Goal: Check status: Check status

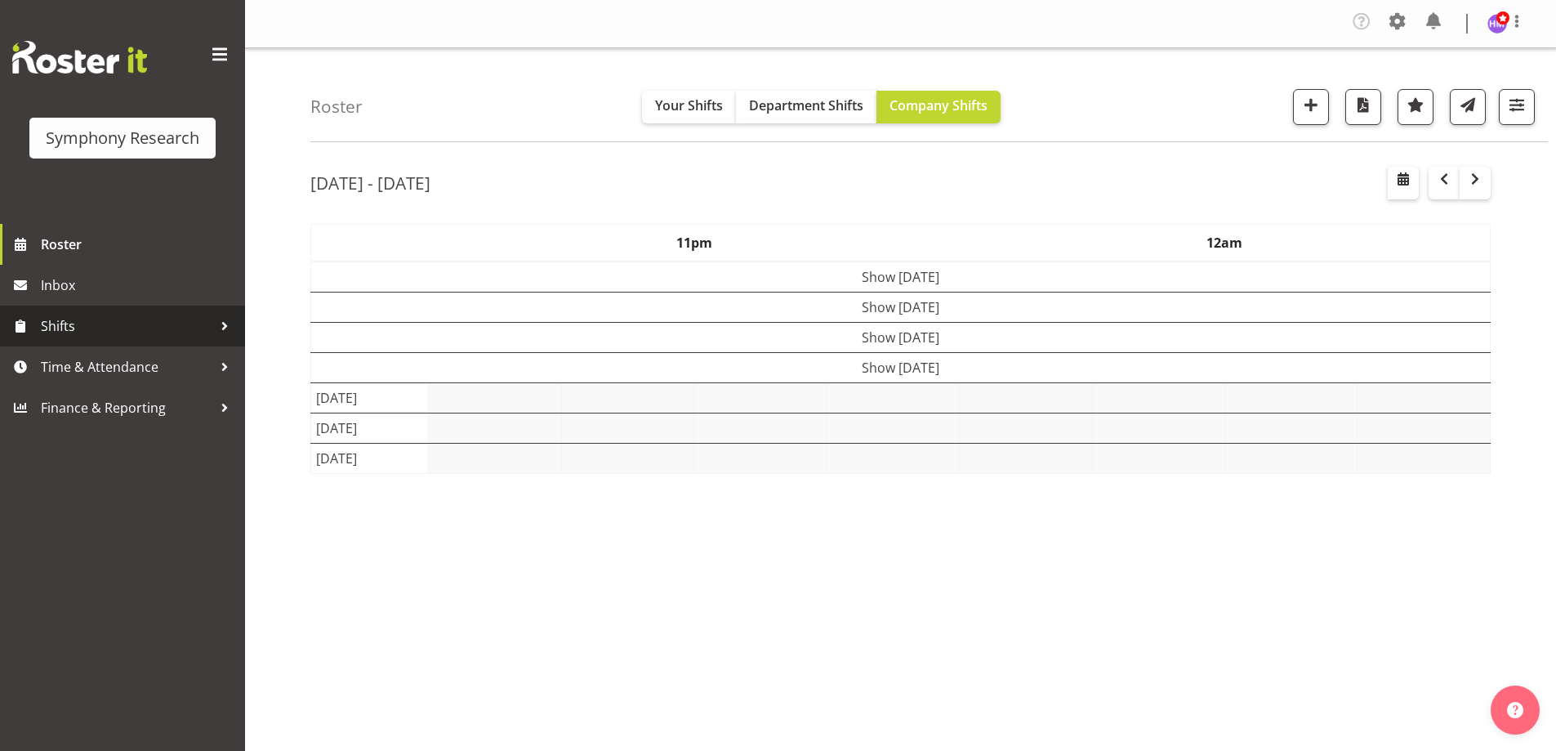
click at [118, 321] on span "Shifts" at bounding box center [127, 326] width 172 height 25
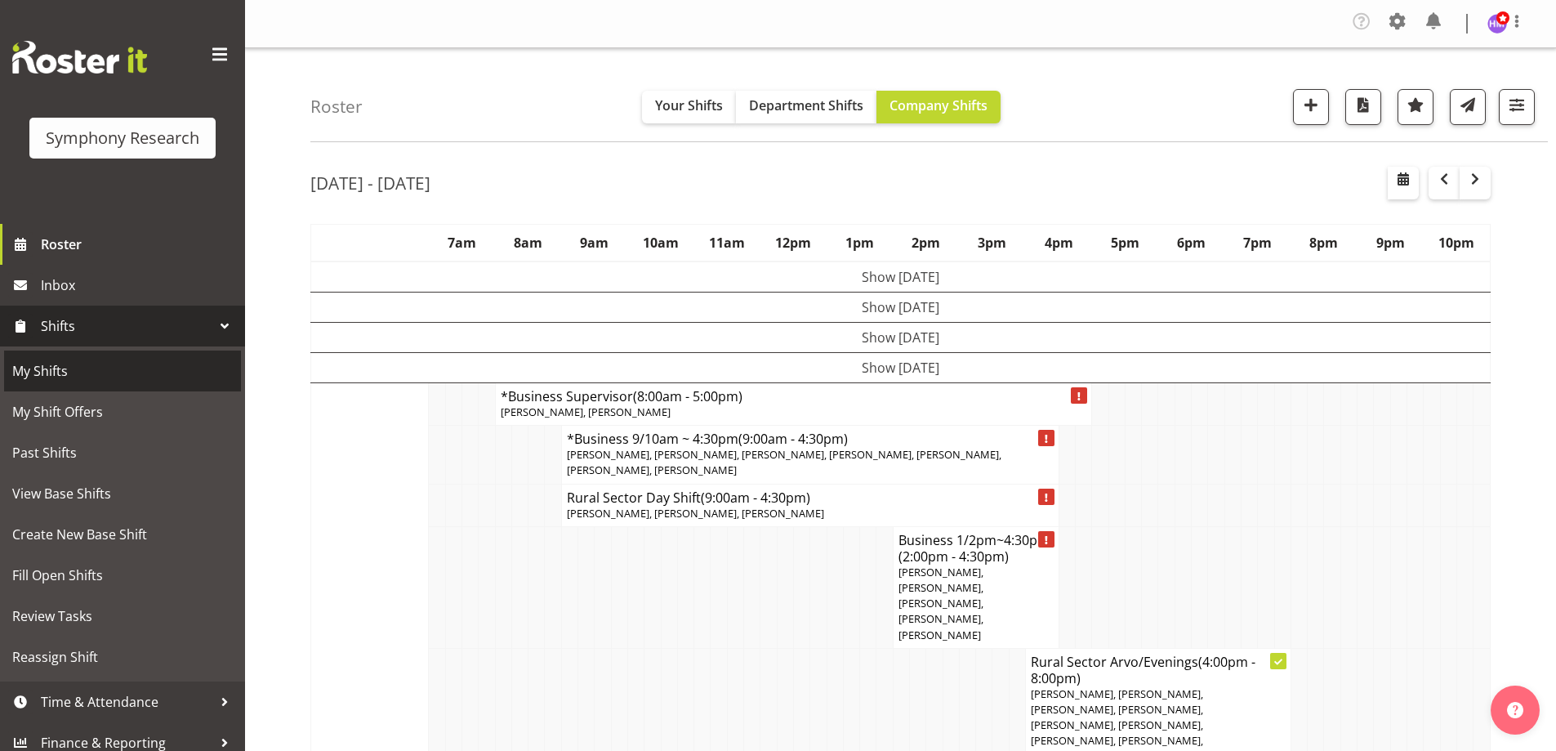
click at [105, 370] on span "My Shifts" at bounding box center [122, 371] width 221 height 25
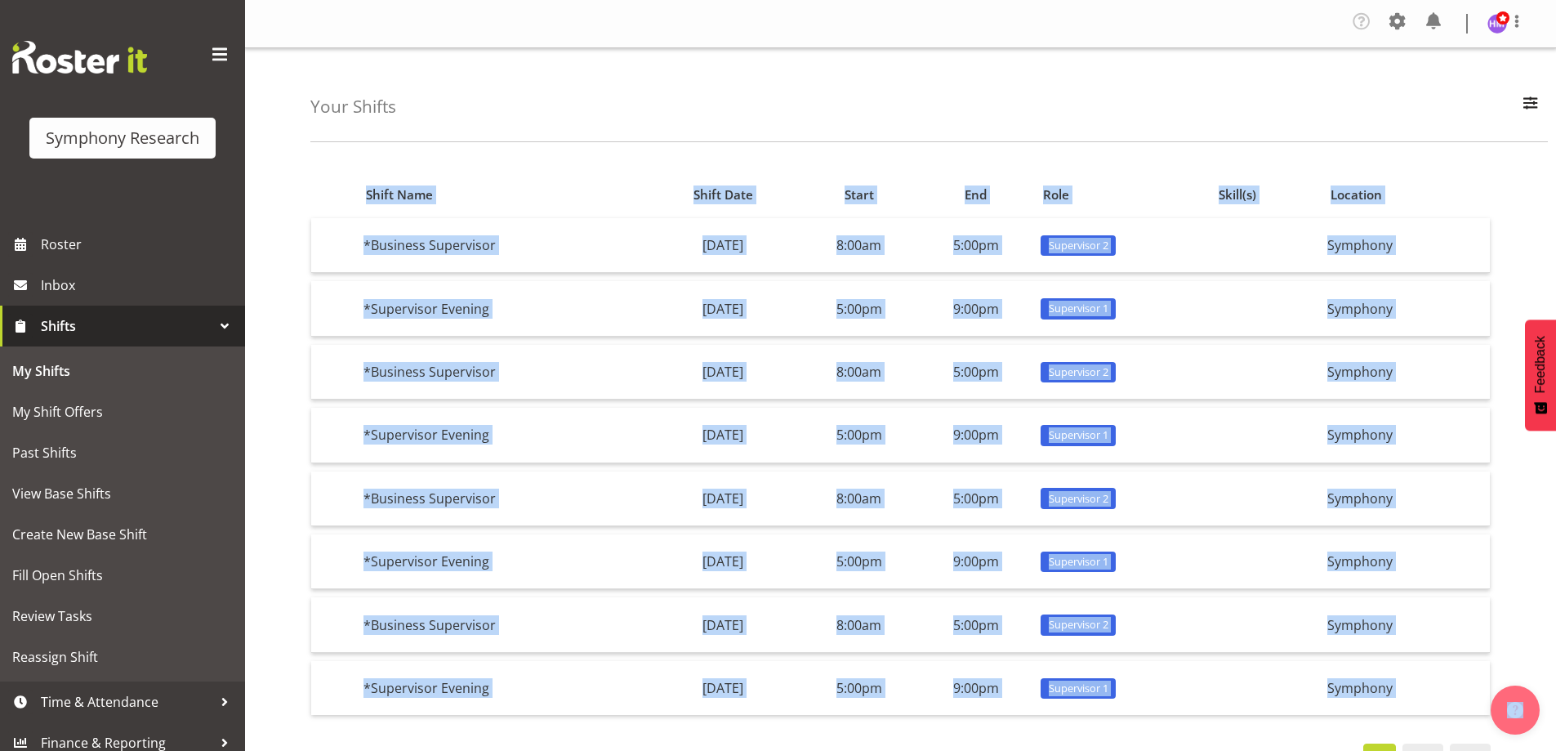
scroll to position [69, 0]
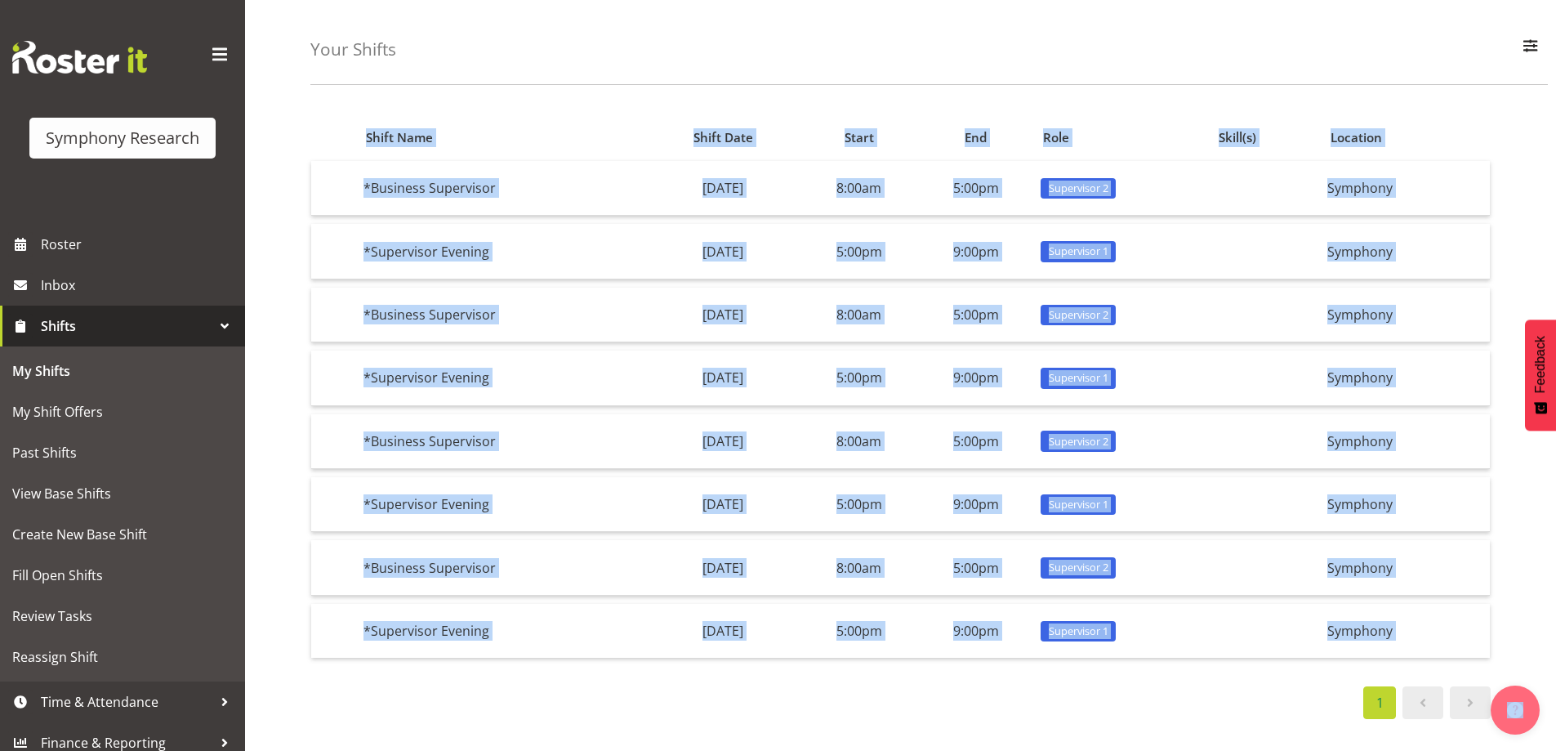
drag, startPoint x: 925, startPoint y: 87, endPoint x: 701, endPoint y: 467, distance: 440.8
click at [701, 467] on div "Your Shifts All Locations Do Not Use MM Symphony Day Week Month All Apply Shift…" at bounding box center [900, 371] width 1311 height 760
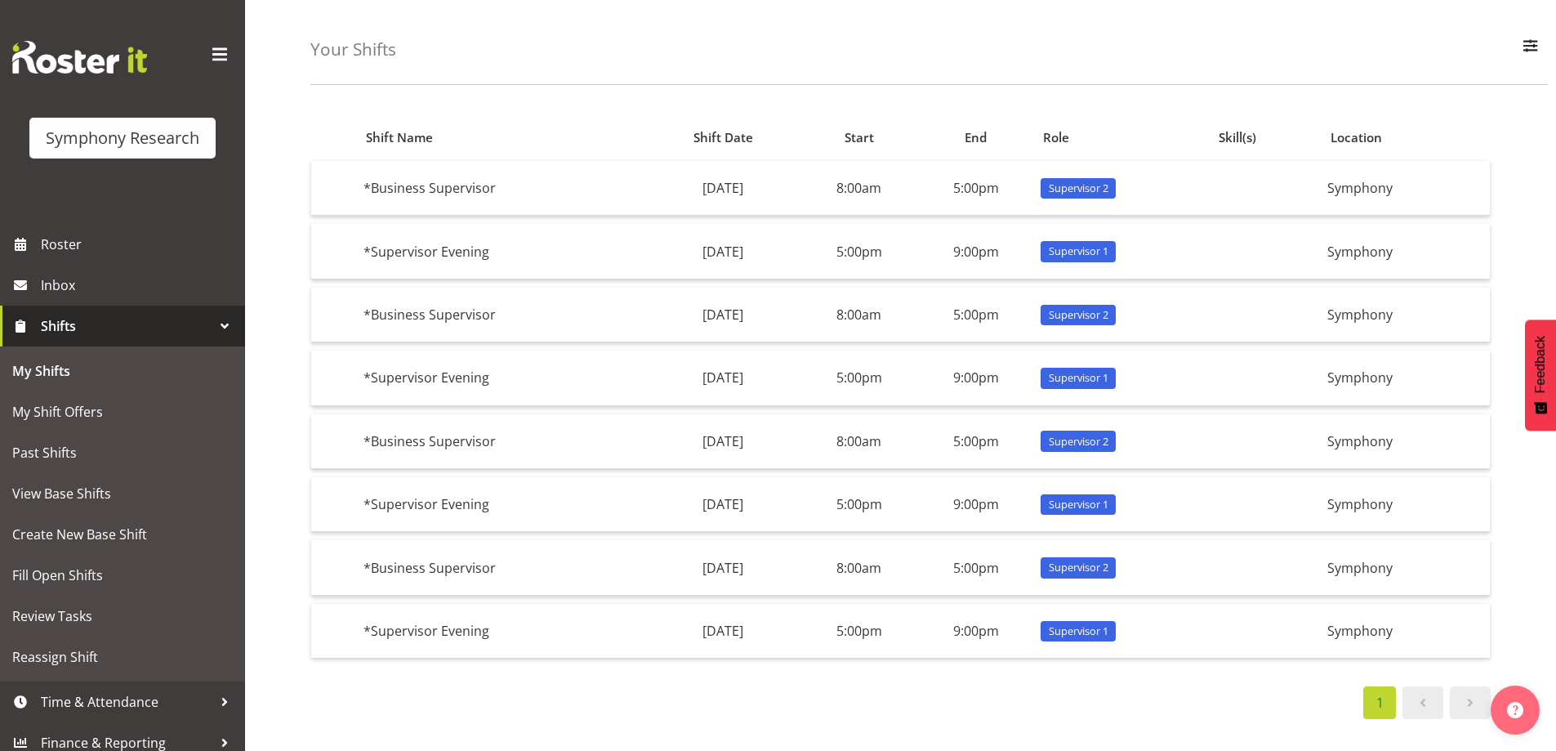
click at [635, 686] on div "1" at bounding box center [900, 702] width 1180 height 33
click at [132, 254] on span "Roster" at bounding box center [139, 244] width 196 height 25
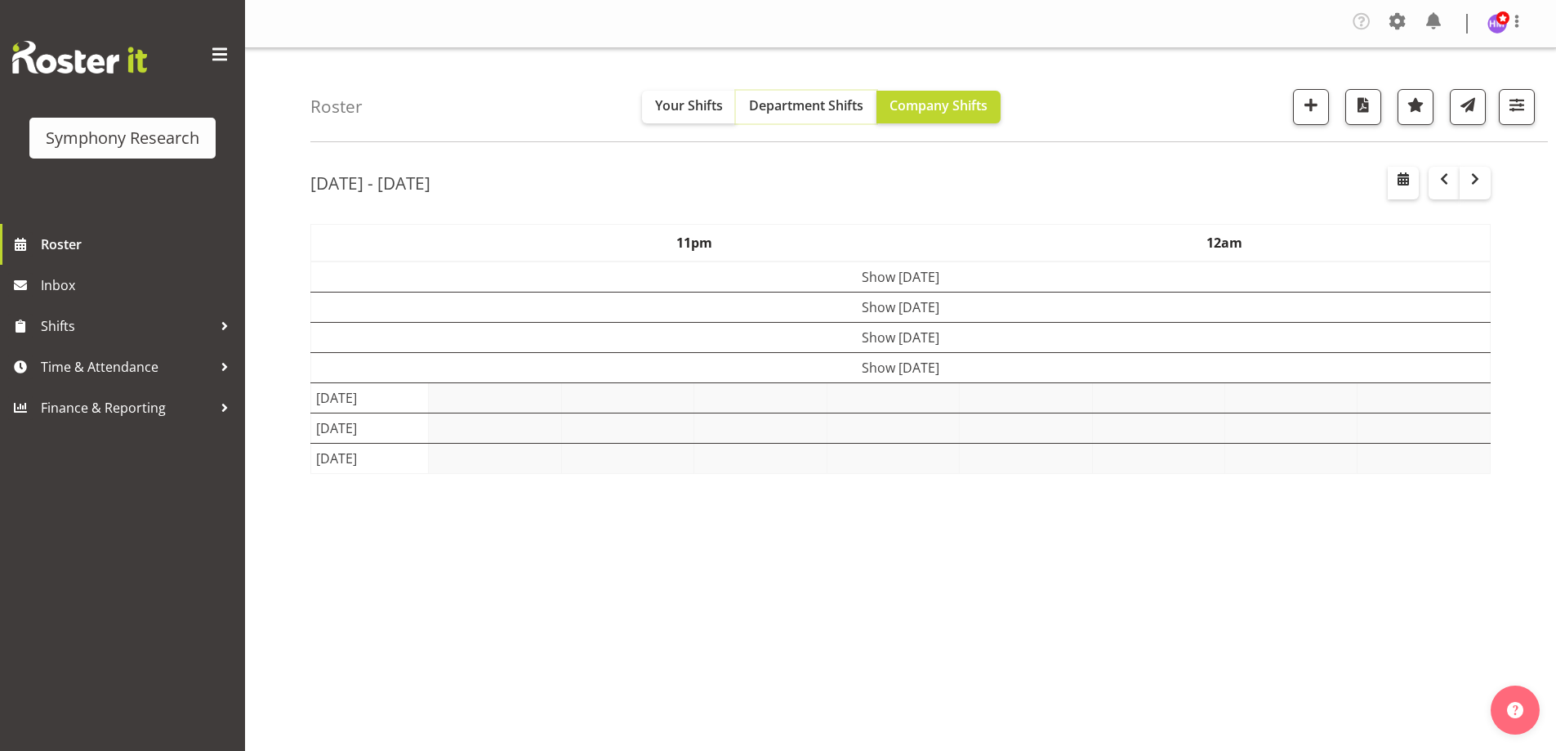
click at [769, 102] on span "Department Shifts" at bounding box center [806, 105] width 114 height 18
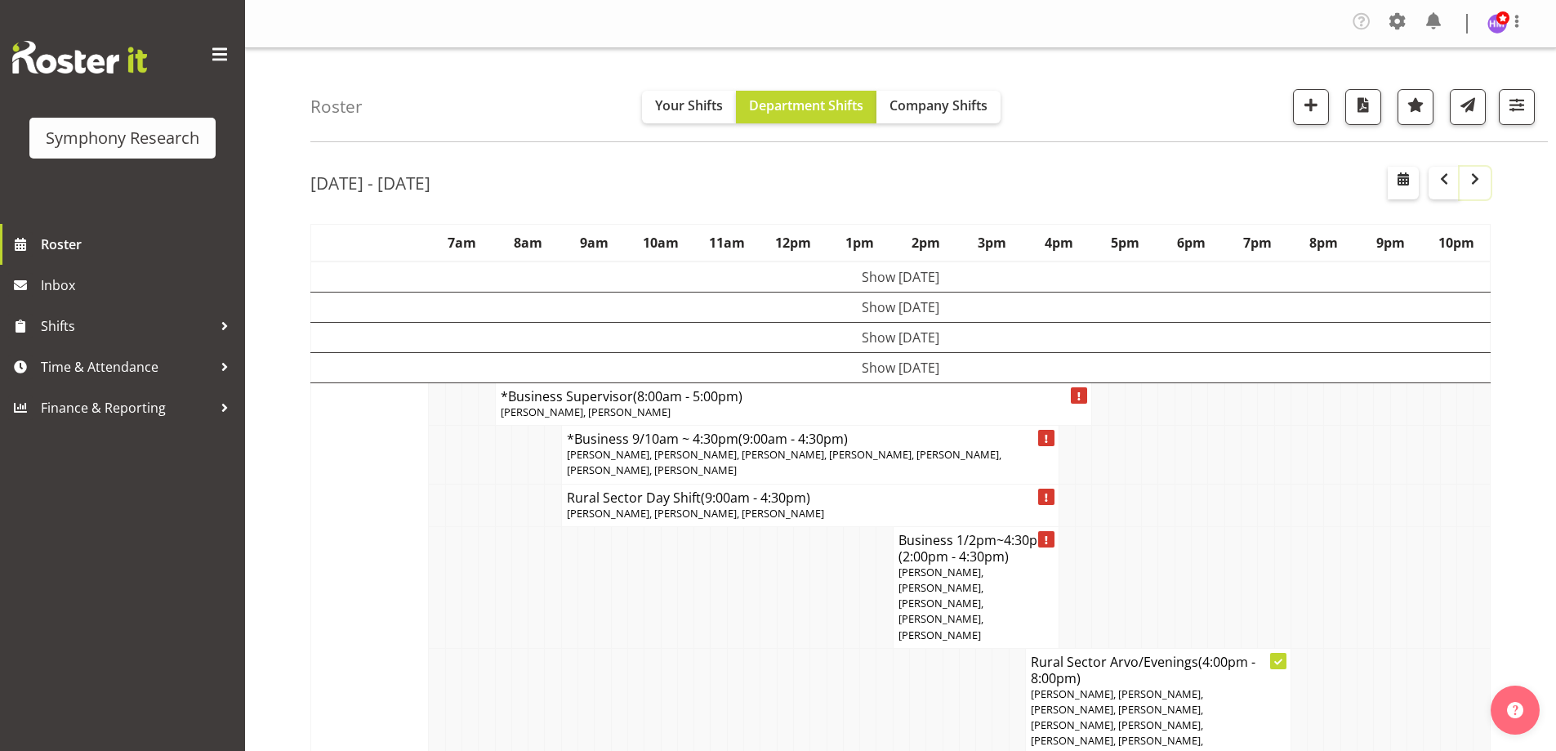
click at [1478, 187] on span "button" at bounding box center [1475, 179] width 20 height 20
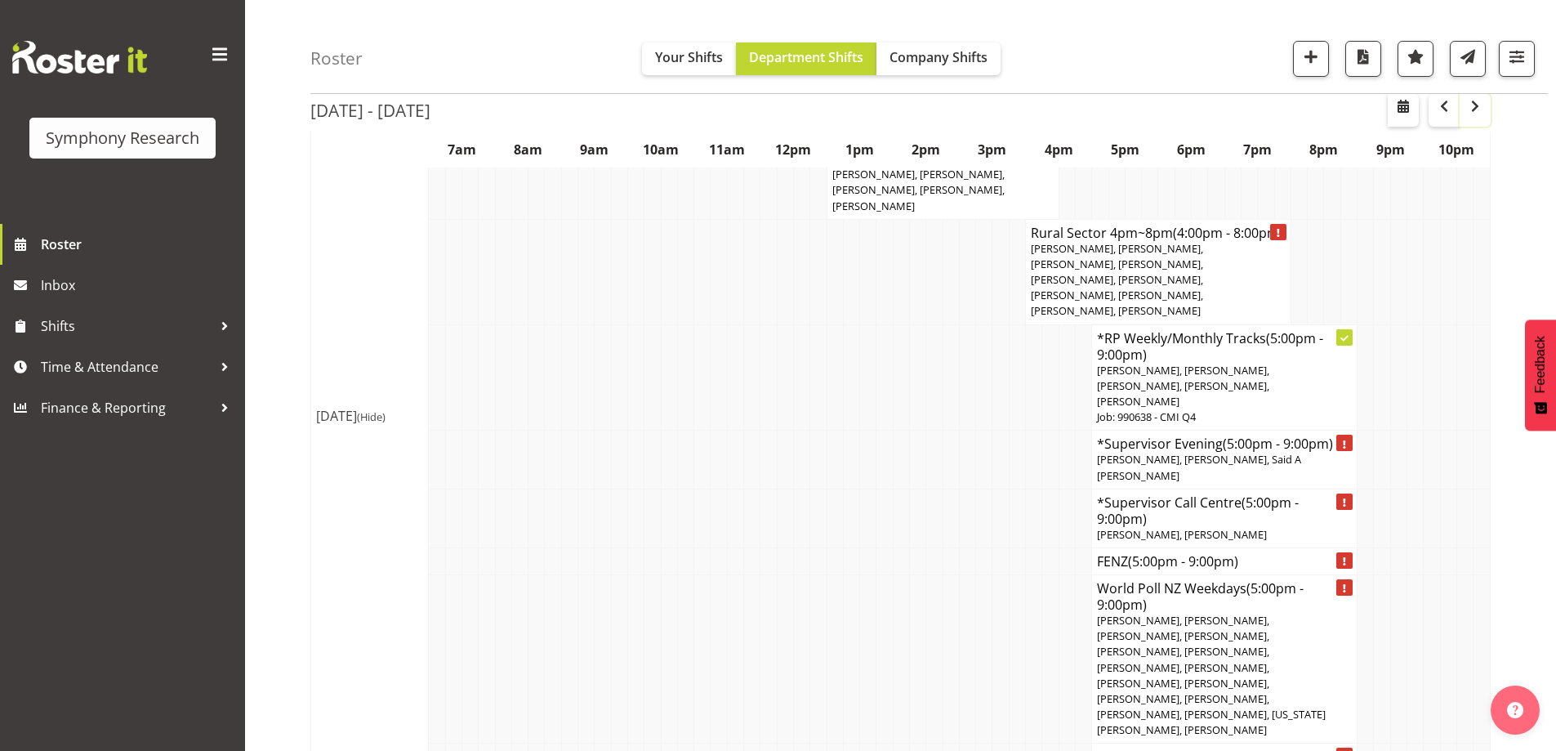
scroll to position [337, 0]
